Goal: Navigation & Orientation: Find specific page/section

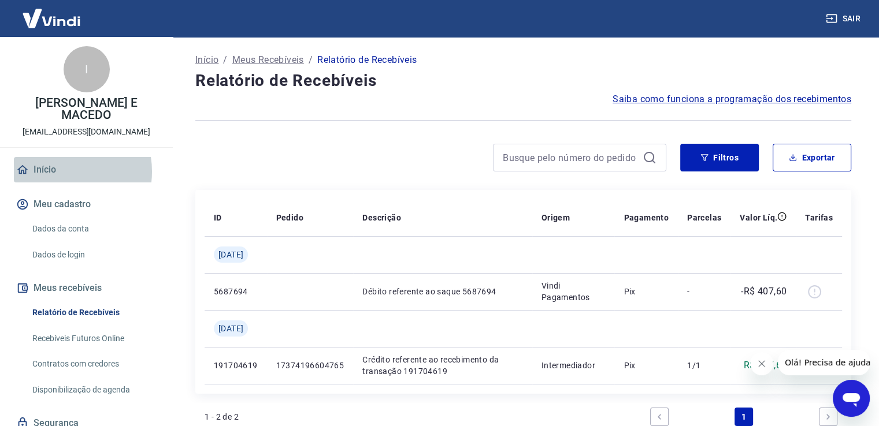
click at [58, 159] on link "Início" at bounding box center [86, 169] width 145 height 25
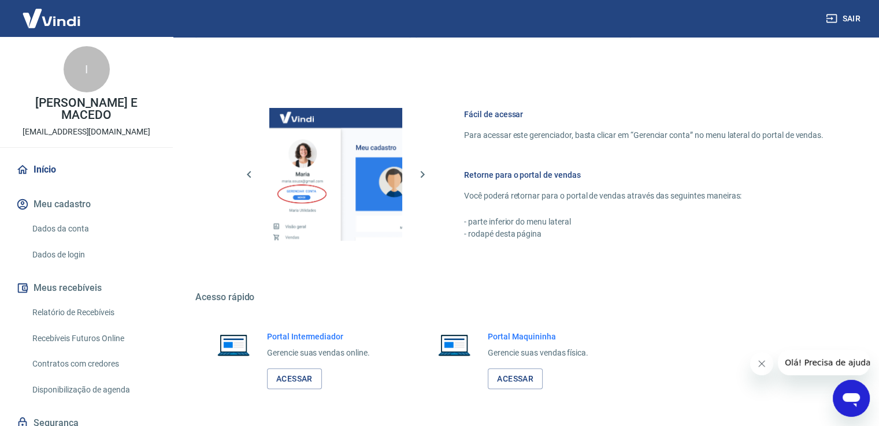
scroll to position [606, 0]
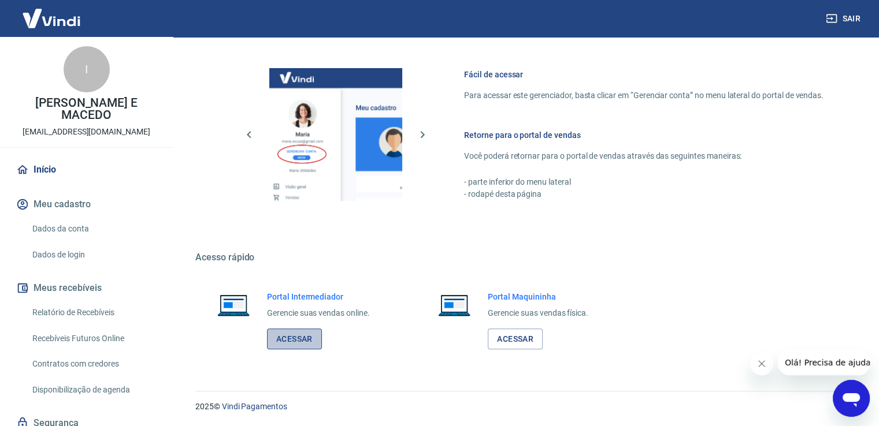
click at [300, 339] on link "Acessar" at bounding box center [294, 339] width 55 height 21
